Goal: Use online tool/utility: Utilize a website feature to perform a specific function

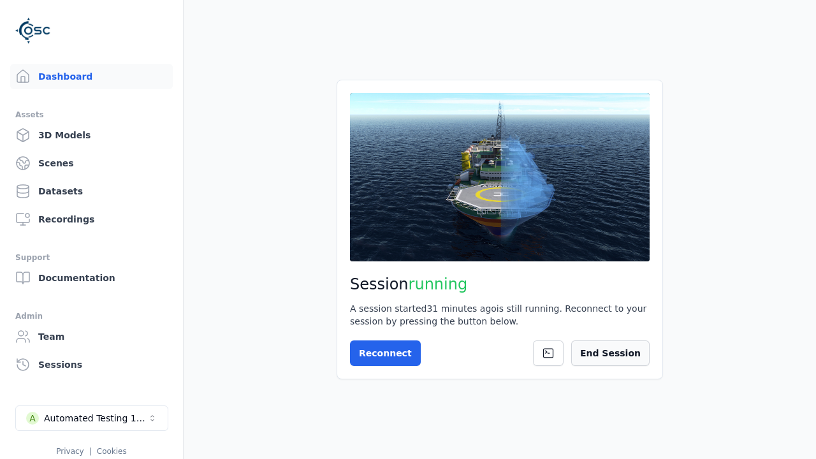
click at [615, 347] on button "End Session" at bounding box center [610, 352] width 78 height 25
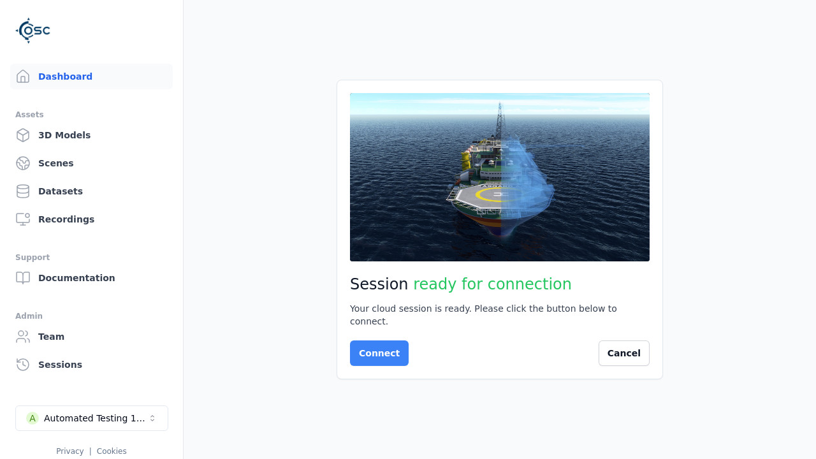
click at [375, 347] on button "Connect" at bounding box center [379, 352] width 59 height 25
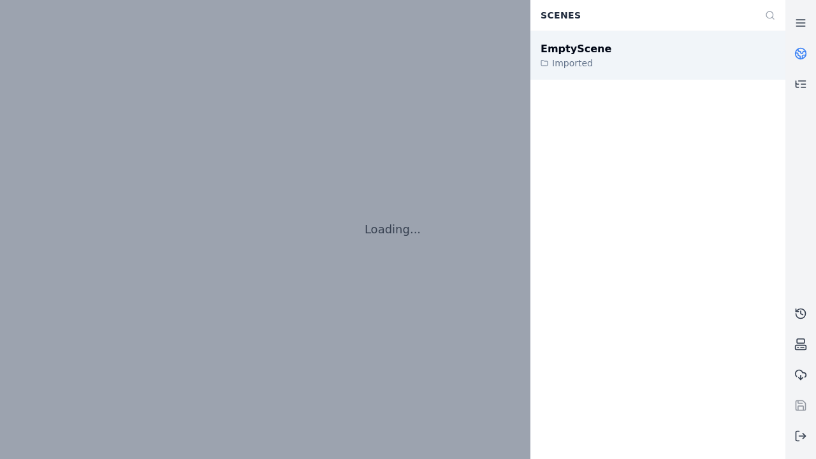
click at [568, 48] on div "EmptyScene" at bounding box center [575, 48] width 71 height 15
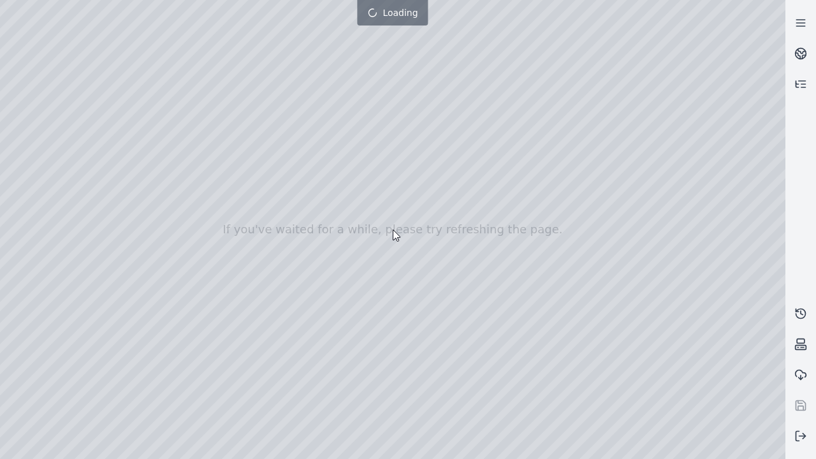
click at [3, 3] on div at bounding box center [408, 230] width 816 height 510
click at [71, 116] on div at bounding box center [392, 229] width 785 height 459
click at [22, 133] on div at bounding box center [392, 229] width 785 height 459
click at [140, 28] on div at bounding box center [392, 229] width 785 height 459
